Goal: Entertainment & Leisure: Consume media (video, audio)

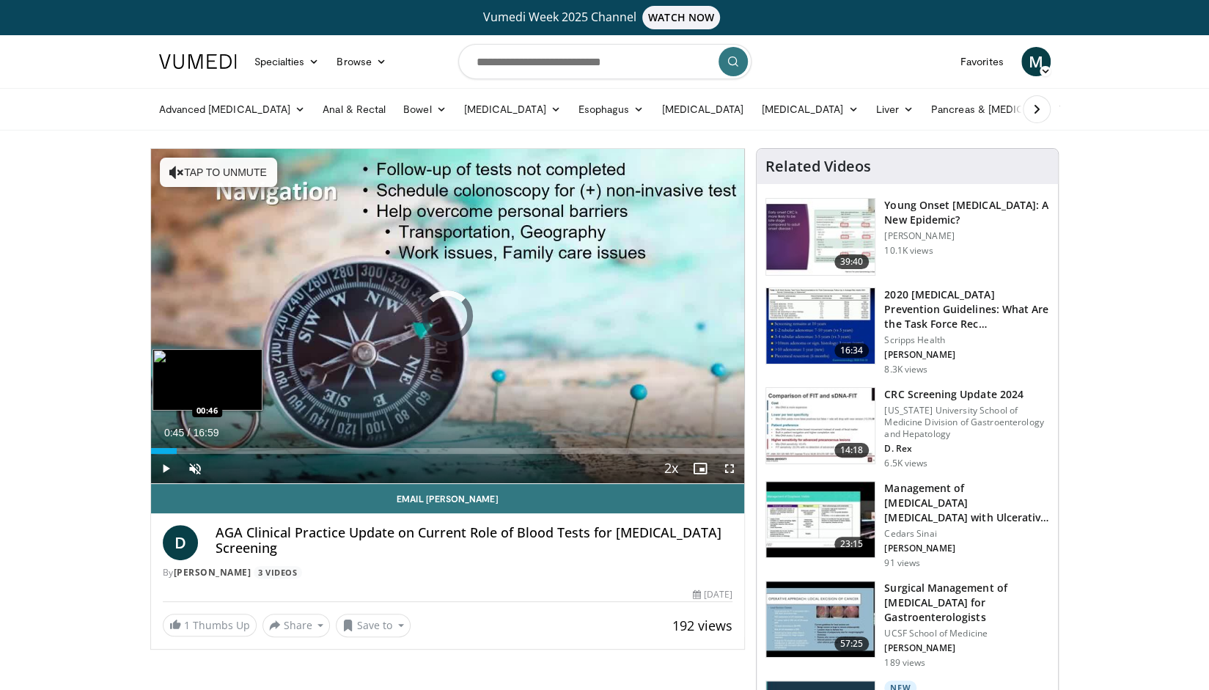
click at [176, 448] on div "Loaded : 3.89% 00:45 00:46" at bounding box center [448, 451] width 594 height 6
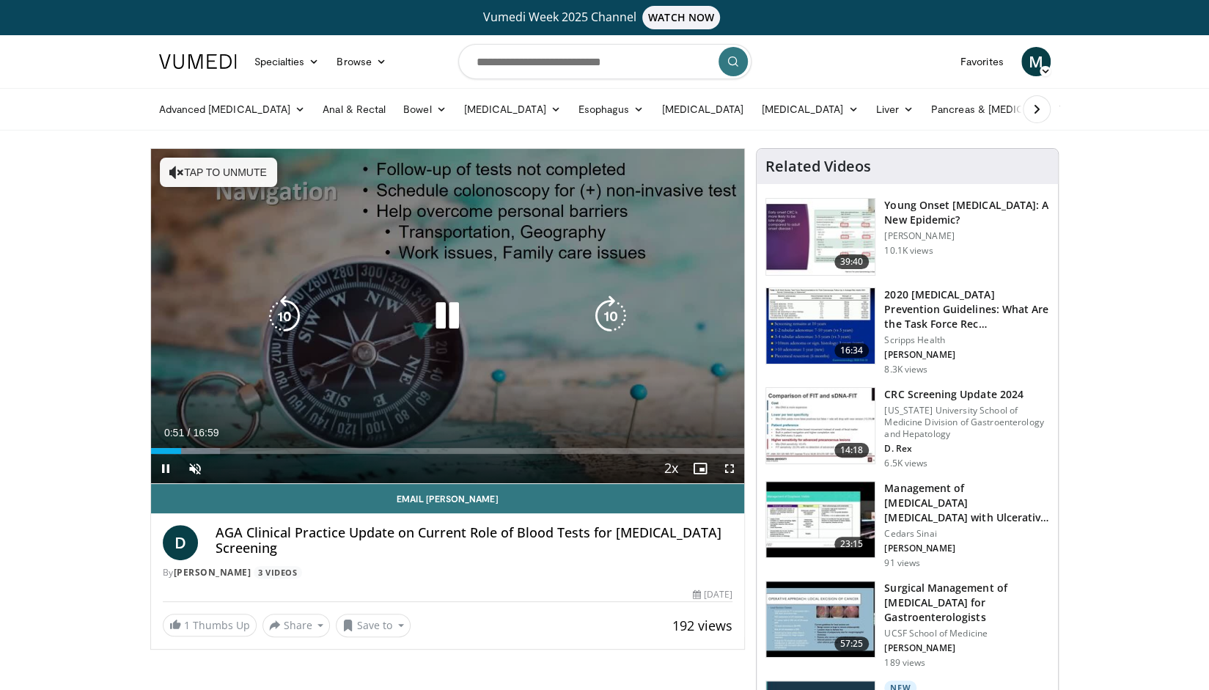
click at [450, 308] on icon "Video Player" at bounding box center [447, 316] width 41 height 41
click at [437, 315] on icon "Video Player" at bounding box center [447, 316] width 41 height 41
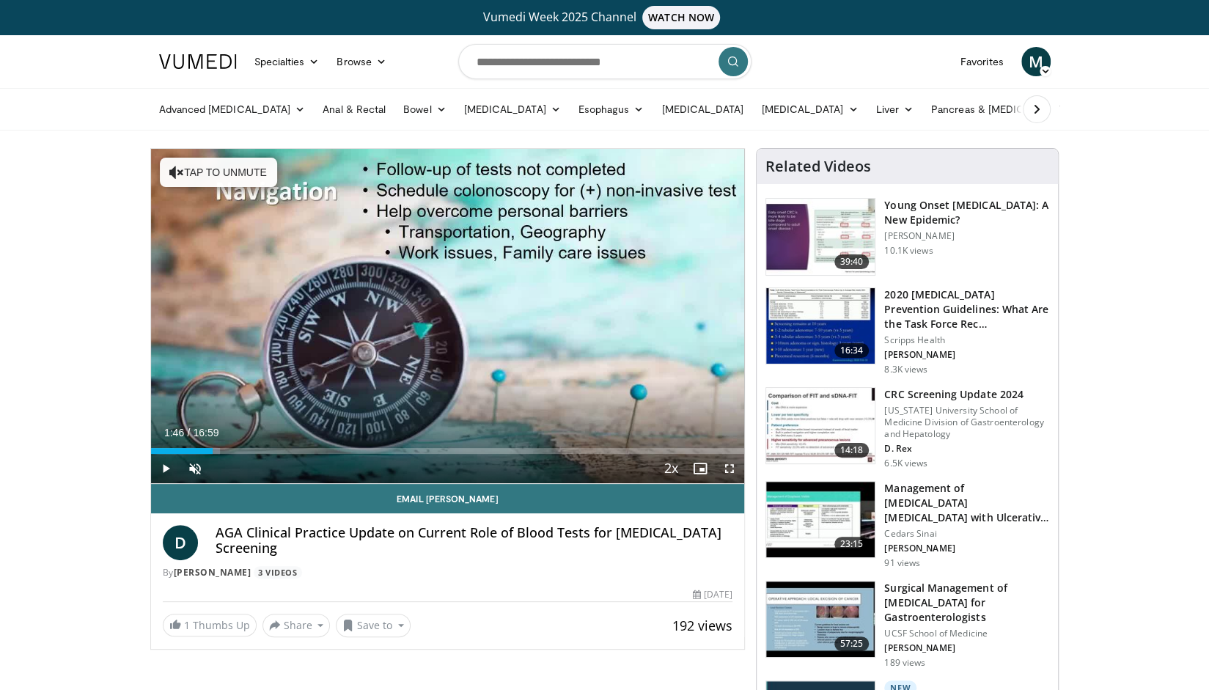
click at [212, 448] on div "Loaded : 11.67% 01:46 01:46" at bounding box center [448, 451] width 594 height 6
click at [242, 449] on div "Loaded : 18.49% 02:07 02:34" at bounding box center [448, 451] width 594 height 6
click at [268, 448] on div "Loaded : 22.38% 02:42 03:21" at bounding box center [448, 451] width 594 height 6
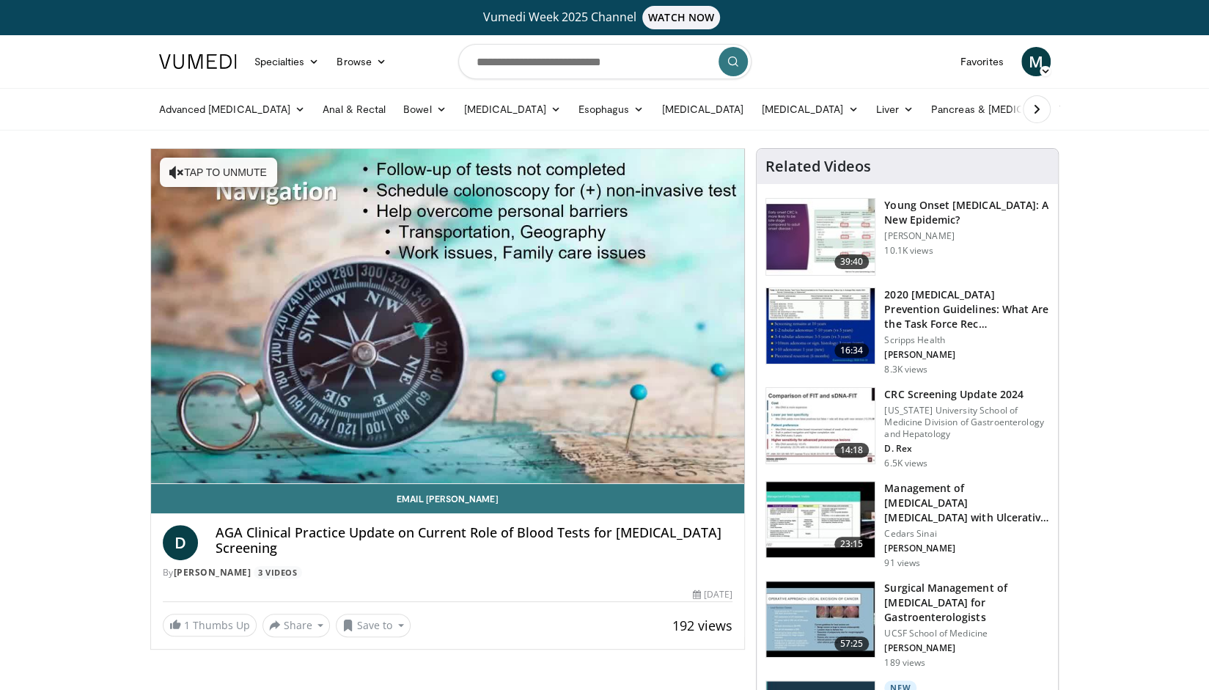
click at [292, 450] on div "10 seconds Tap to unmute" at bounding box center [448, 316] width 594 height 334
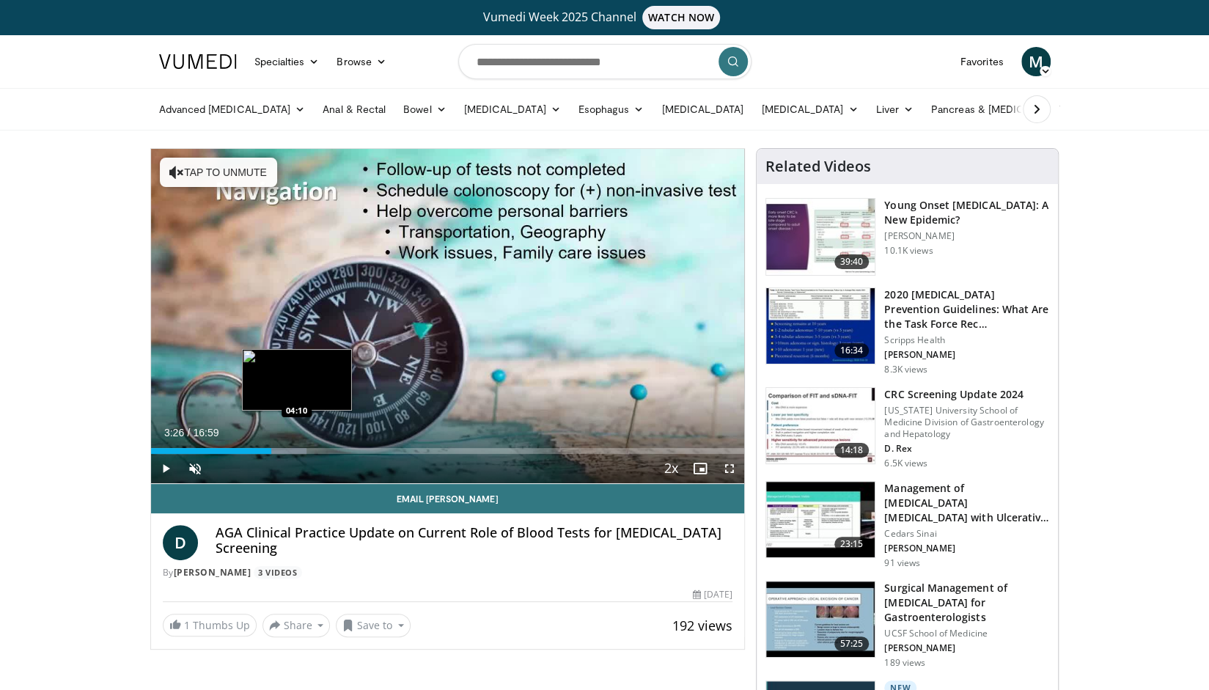
click at [297, 450] on div "Progress Bar" at bounding box center [279, 451] width 55 height 6
click at [328, 449] on div "Loaded : 31.14% 04:11 05:04" at bounding box center [448, 451] width 594 height 6
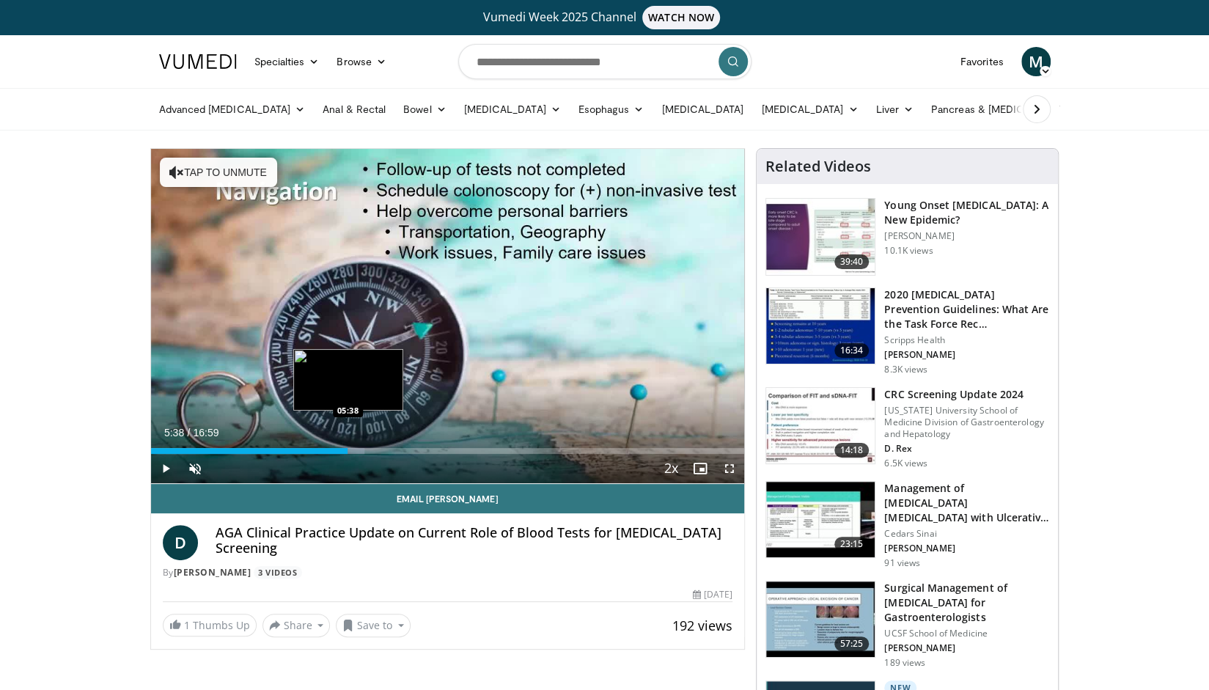
click at [348, 448] on div "Loaded : 36.01% 05:38 05:38" at bounding box center [448, 451] width 594 height 6
click at [383, 448] on div "Progress Bar" at bounding box center [357, 451] width 53 height 6
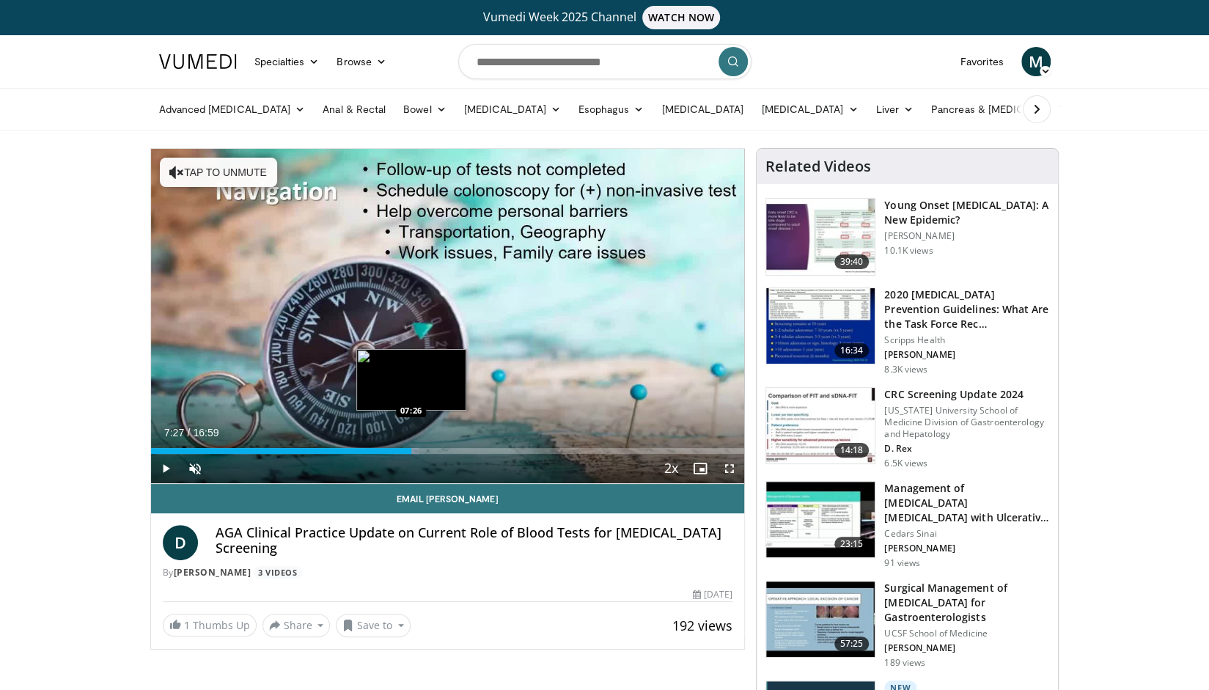
click at [411, 450] on div "Progress Bar" at bounding box center [392, 451] width 53 height 6
click at [450, 450] on div "Loaded : 50.05% 07:27 08:34" at bounding box center [448, 451] width 594 height 6
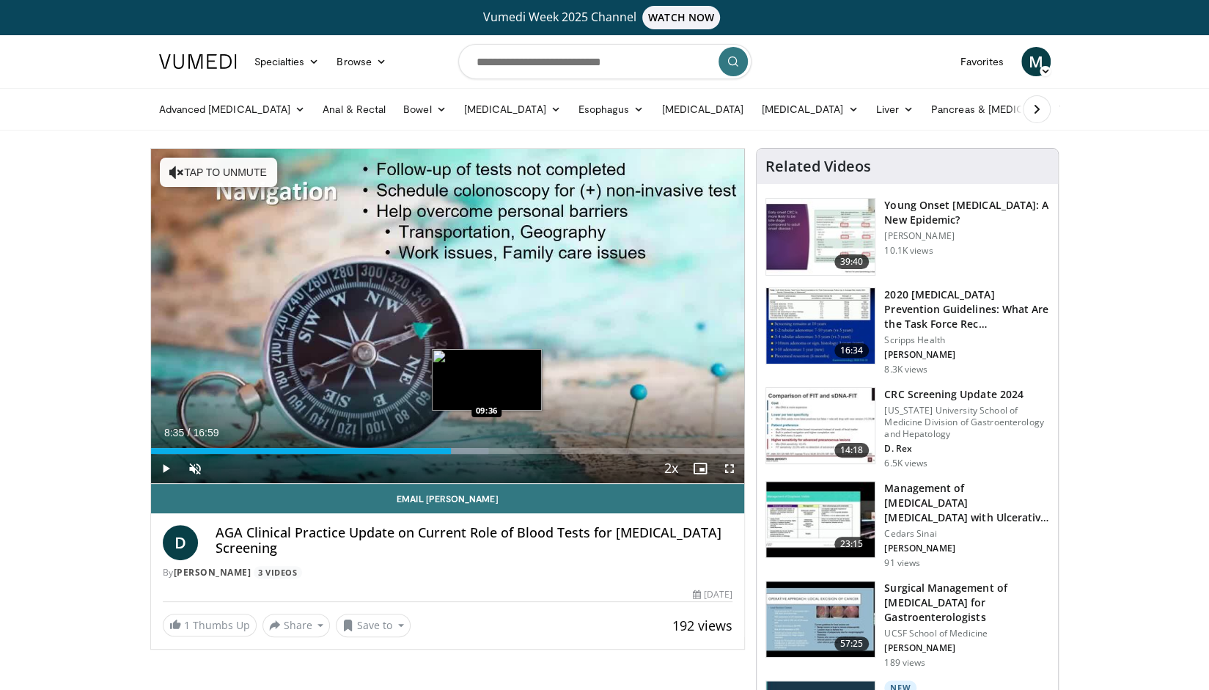
click at [485, 448] on div "Loaded : 56.92% 08:35 09:36" at bounding box center [448, 451] width 594 height 6
click at [513, 447] on div "Loaded : 62.81% 09:36 10:23" at bounding box center [448, 447] width 594 height 14
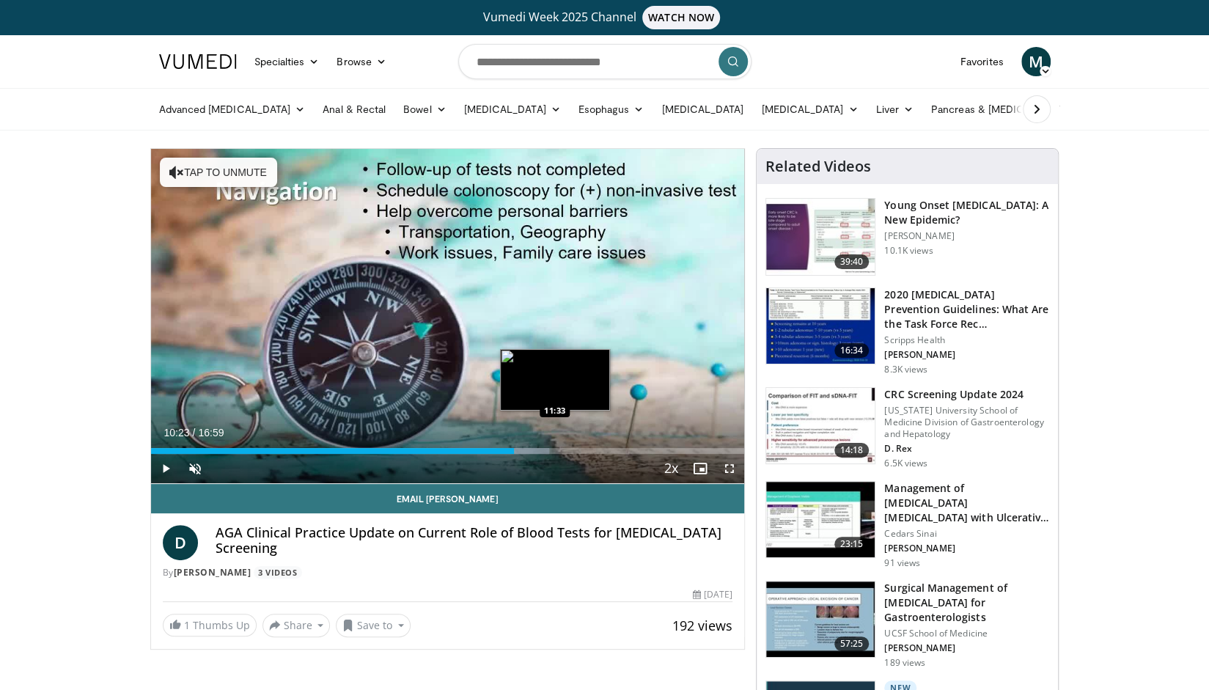
click at [554, 450] on div "Loaded : 67.16% 10:23 11:33" at bounding box center [448, 451] width 594 height 6
click at [593, 448] on div "Loaded : 73.98% 11:33 12:39" at bounding box center [448, 451] width 594 height 6
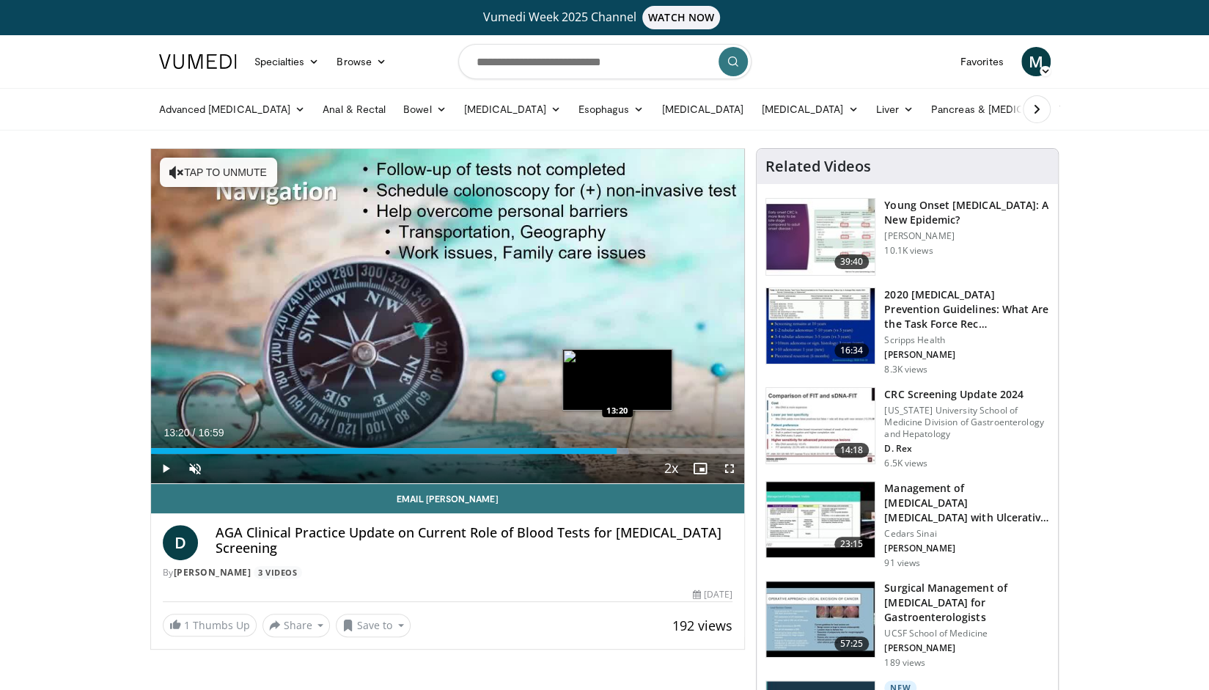
click at [617, 448] on div "Progress Bar" at bounding box center [609, 451] width 39 height 6
click at [642, 449] on div "Loaded : 84.69% 13:20 14:04" at bounding box center [448, 451] width 594 height 6
click at [669, 448] on div "Loaded : 89.30% 14:04 14:49" at bounding box center [448, 451] width 594 height 6
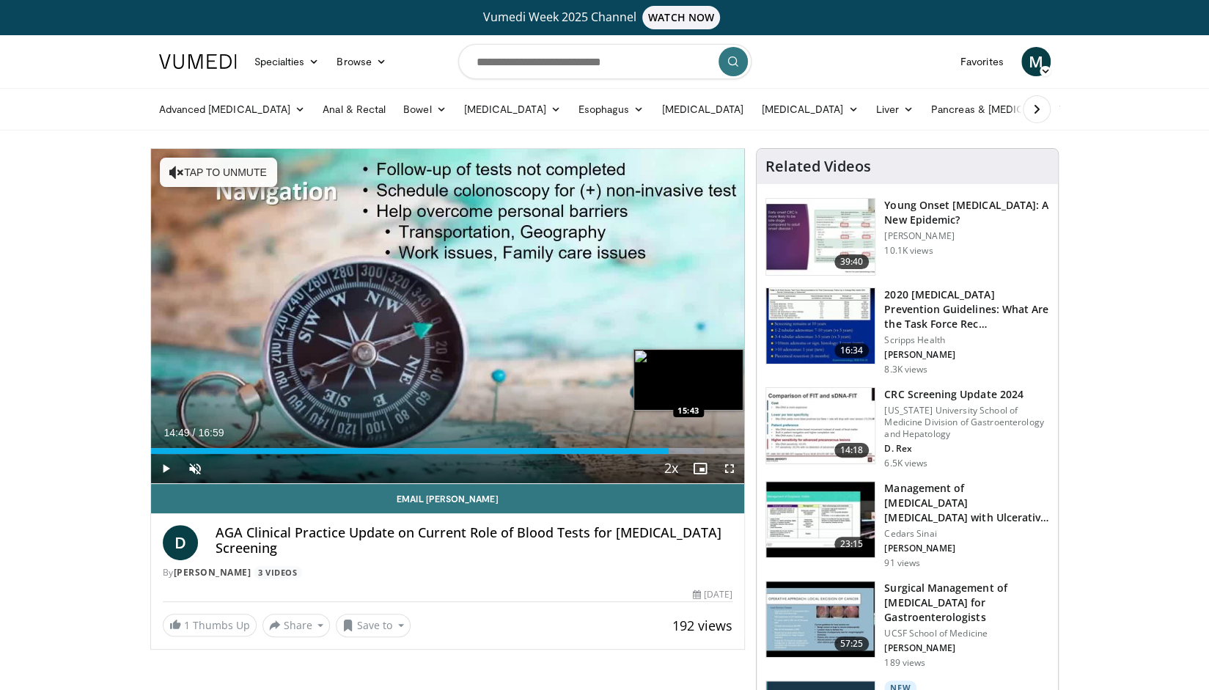
click at [699, 451] on div "Progress Bar" at bounding box center [678, 451] width 52 height 6
